Goal: Book appointment/travel/reservation

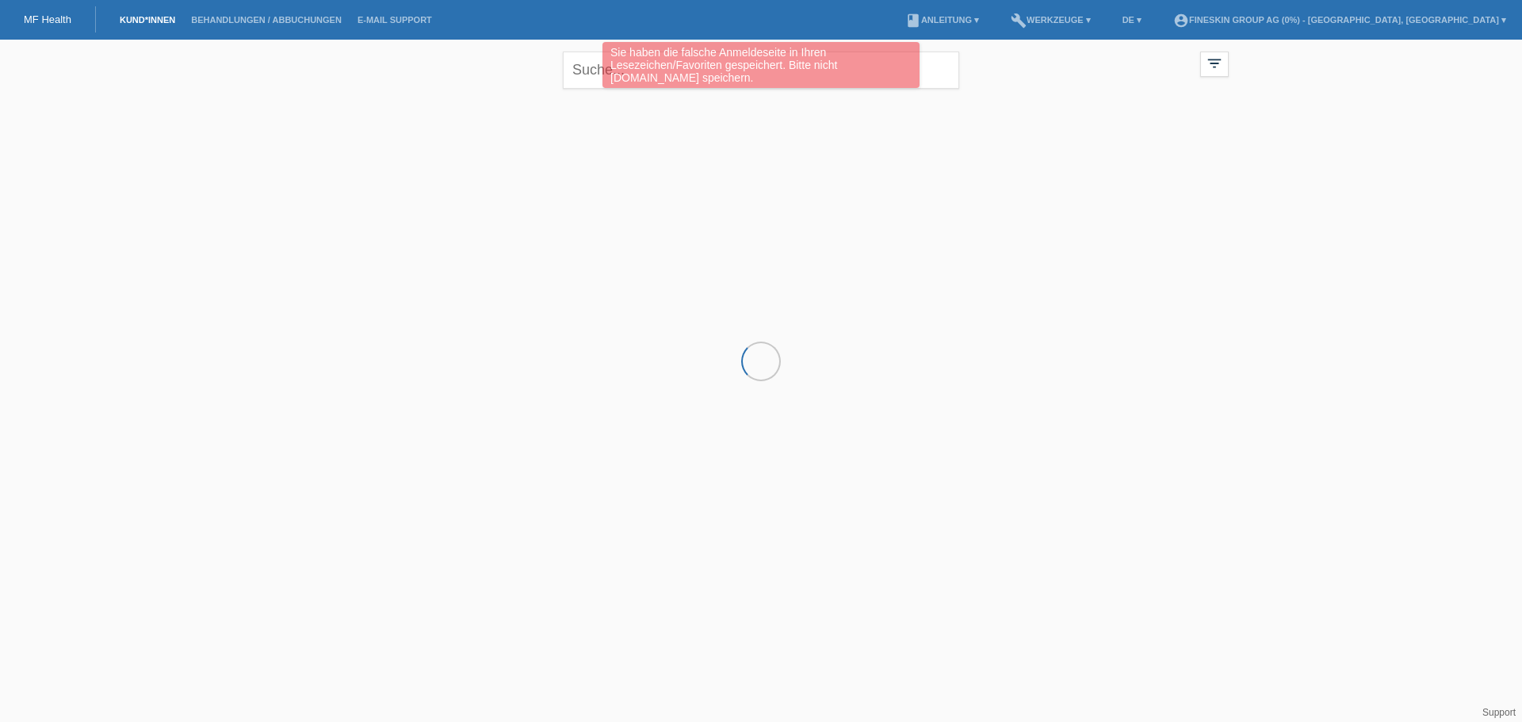
click at [578, 67] on div "Sie haben die falsche Anmeldeseite in Ihren Lesezeichen/Favoriten gespeichert. …" at bounding box center [760, 67] width 913 height 50
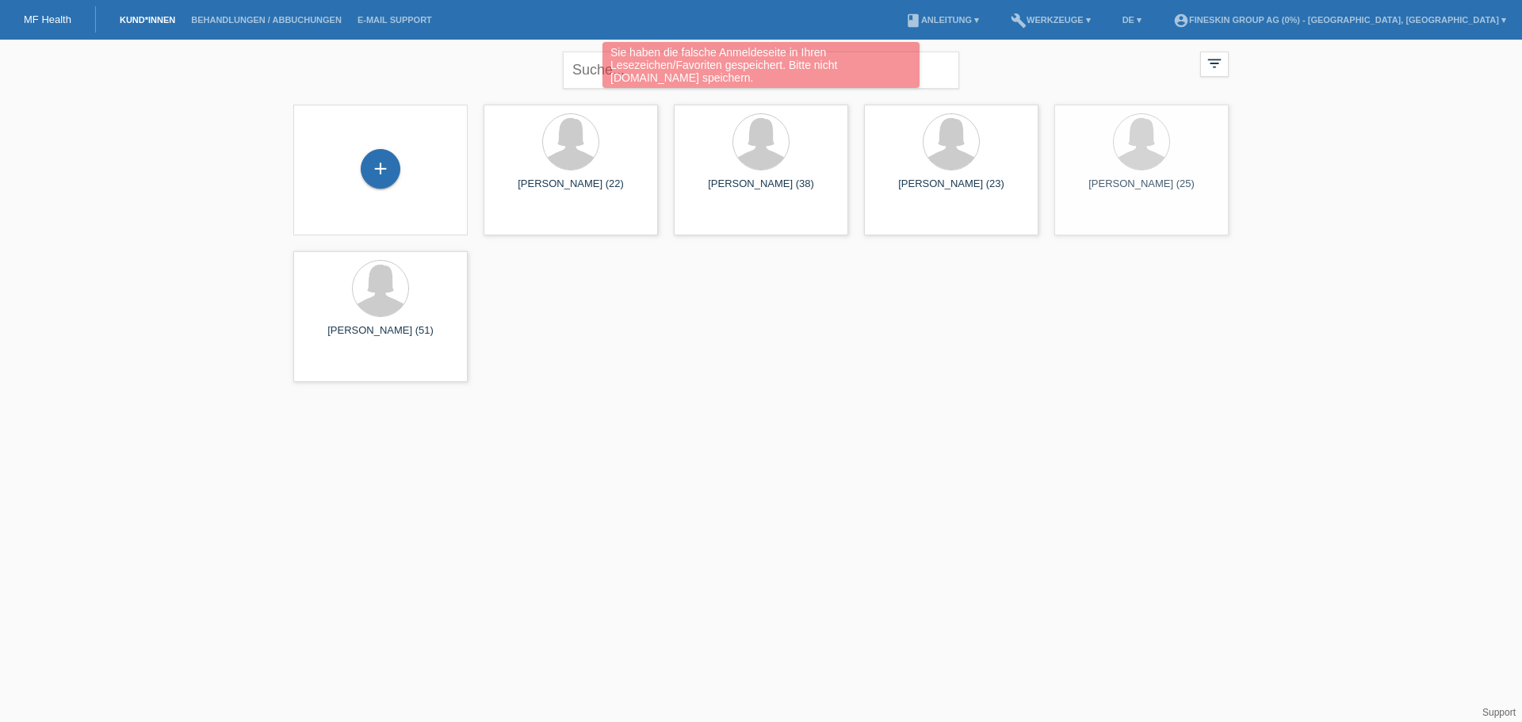
click at [580, 67] on div "Sie haben die falsche Anmeldeseite in Ihren Lesezeichen/Favoriten gespeichert. …" at bounding box center [760, 67] width 913 height 50
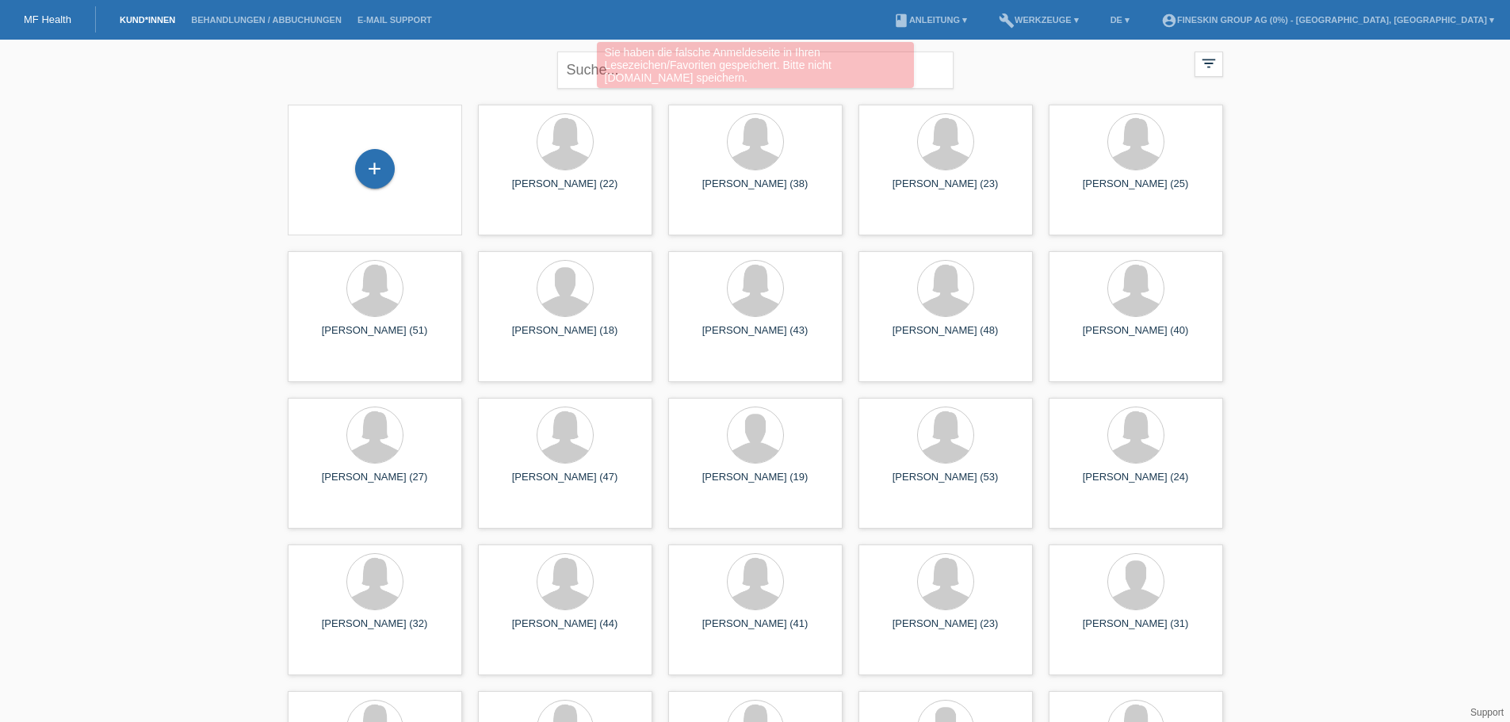
click at [490, 72] on div "Sie haben die falsche Anmeldeseite in Ihren Lesezeichen/Favoriten gespeichert. …" at bounding box center [755, 67] width 906 height 50
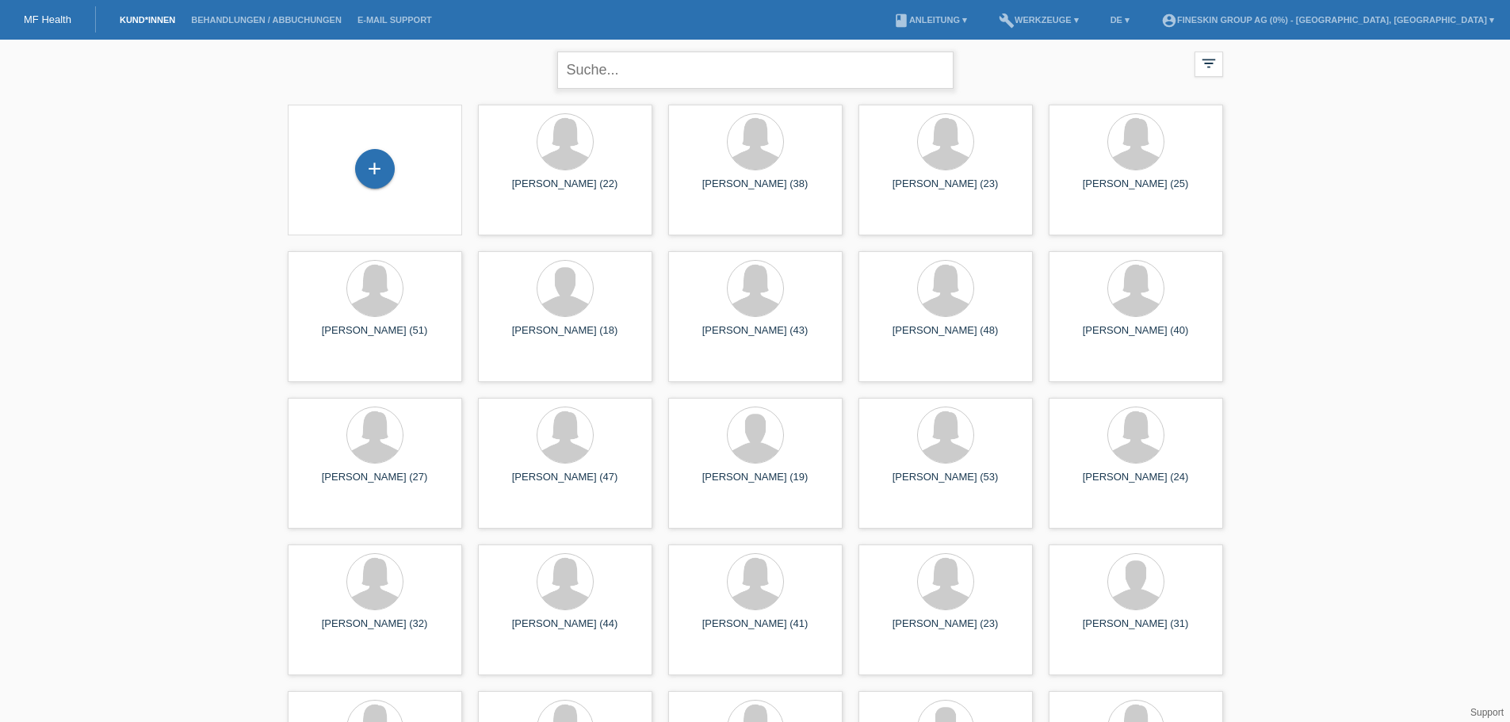
click at [604, 63] on input "text" at bounding box center [755, 70] width 396 height 37
type input "ojdy"
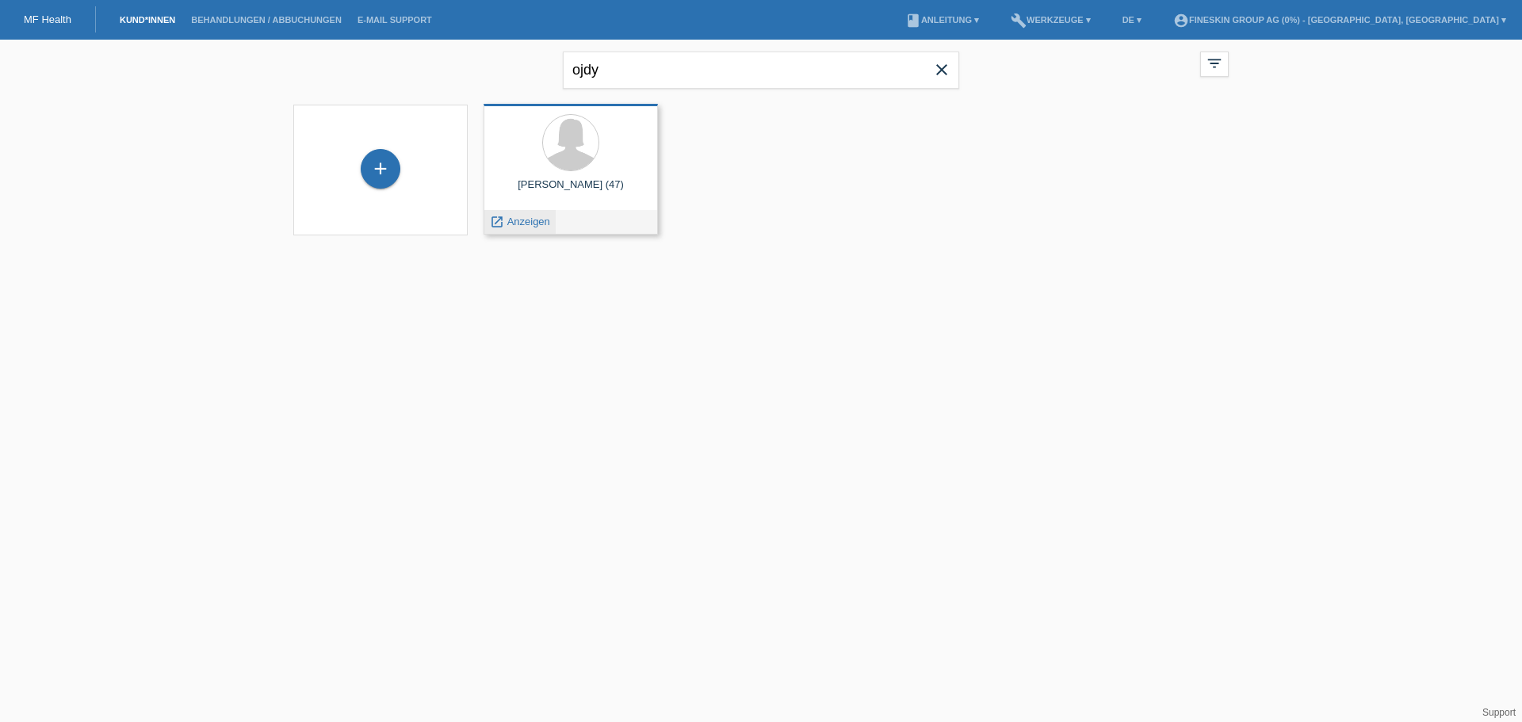
click at [531, 217] on span "Anzeigen" at bounding box center [528, 222] width 43 height 12
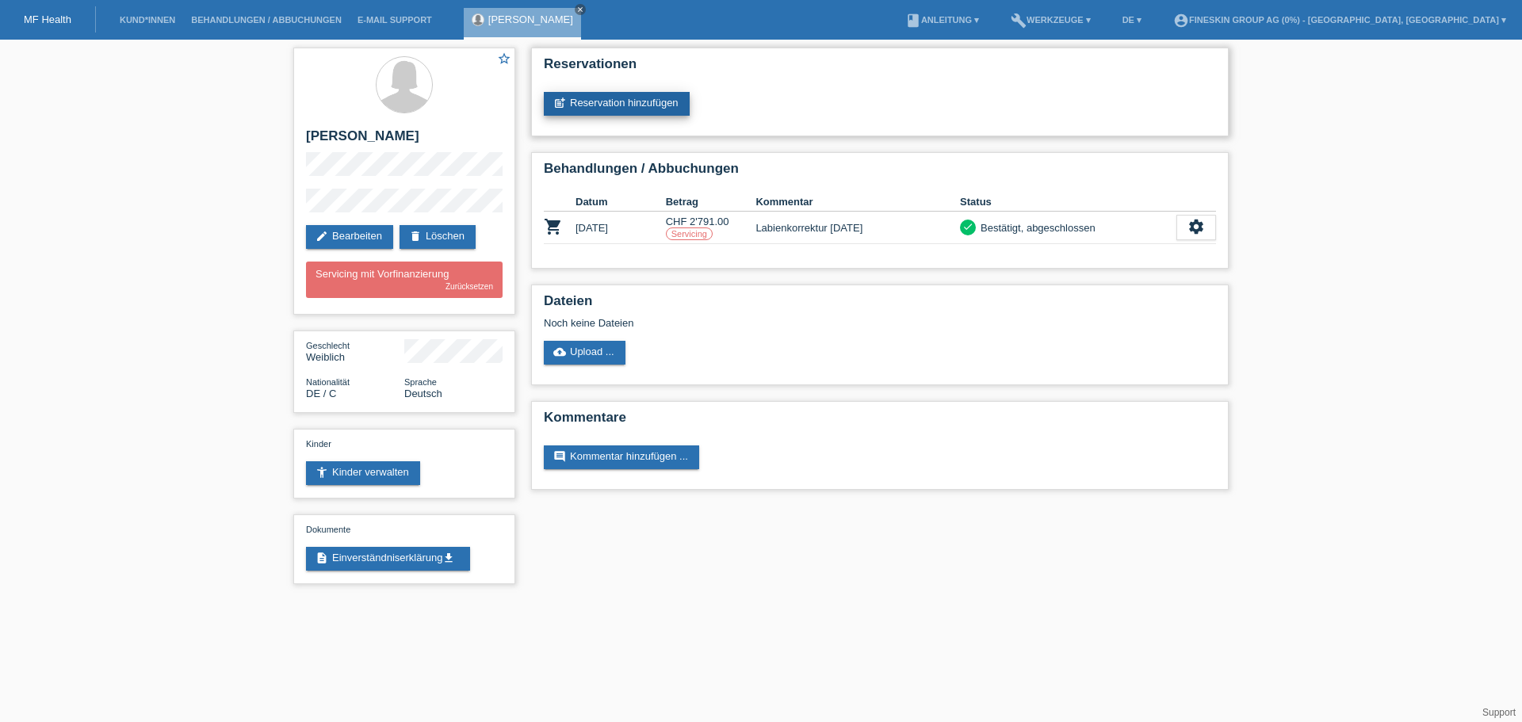
click at [629, 113] on link "post_add Reservation hinzufügen" at bounding box center [617, 104] width 146 height 24
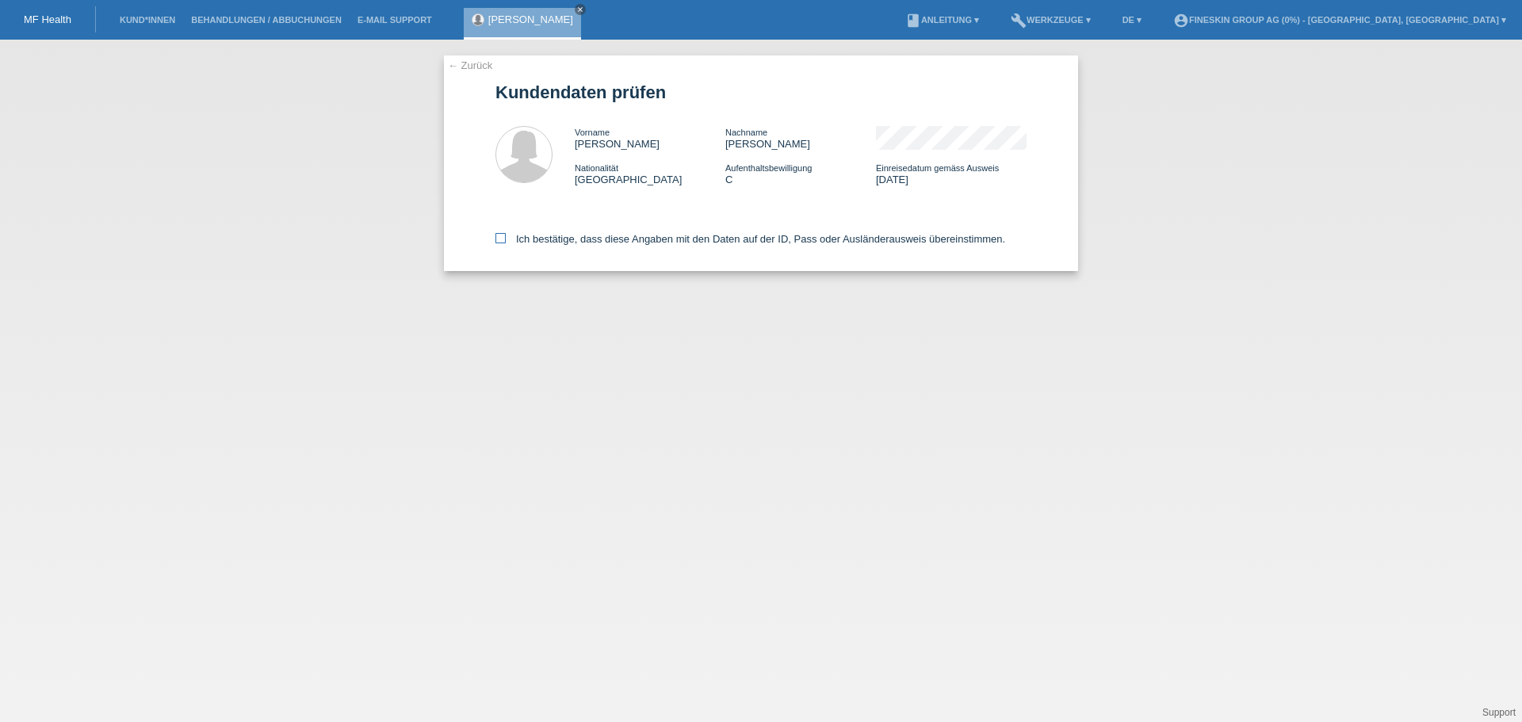
click at [571, 239] on label "Ich bestätige, dass diese Angaben mit den Daten auf der ID, Pass oder Ausländer…" at bounding box center [750, 239] width 510 height 12
click at [506, 239] on input "Ich bestätige, dass diese Angaben mit den Daten auf der ID, Pass oder Ausländer…" at bounding box center [500, 238] width 10 height 10
checkbox input "true"
